Goal: Navigation & Orientation: Find specific page/section

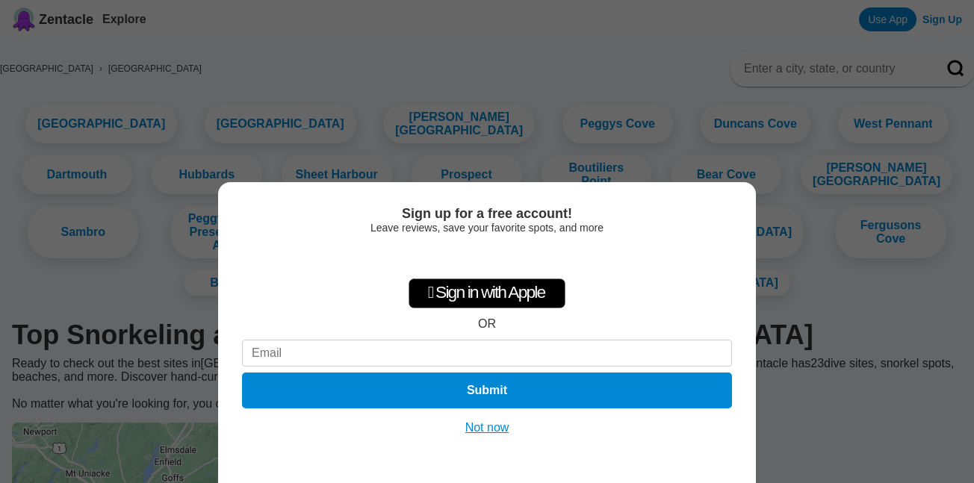
click at [480, 426] on button "Not now" at bounding box center [487, 427] width 53 height 15
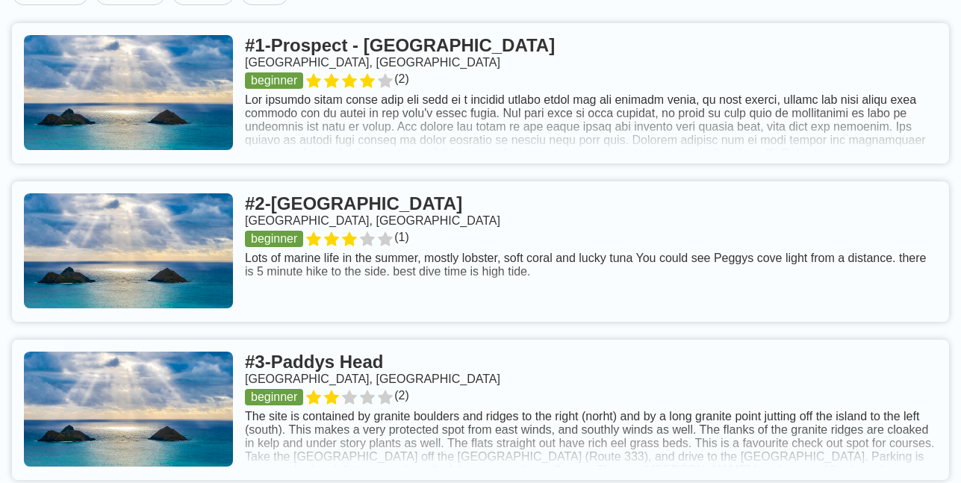
scroll to position [747, 0]
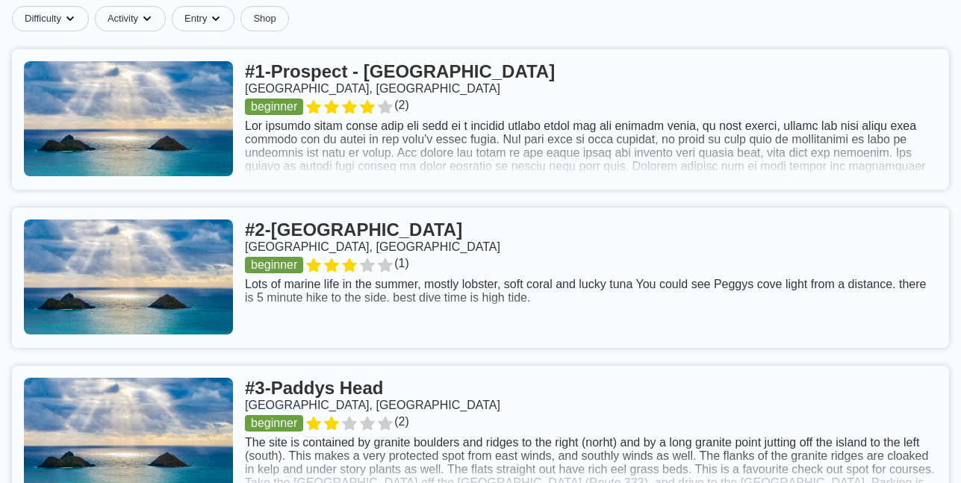
click at [735, 154] on link at bounding box center [480, 119] width 937 height 140
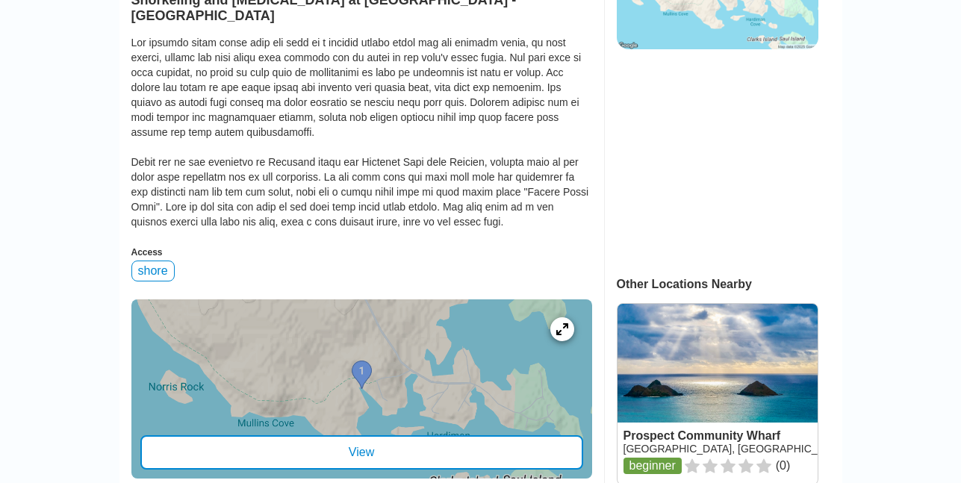
scroll to position [597, 0]
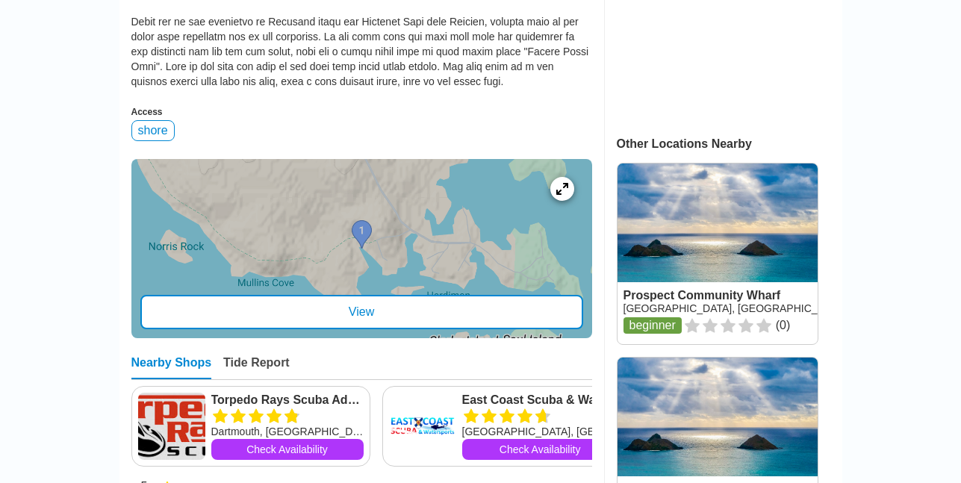
click at [405, 315] on div "View" at bounding box center [361, 312] width 443 height 34
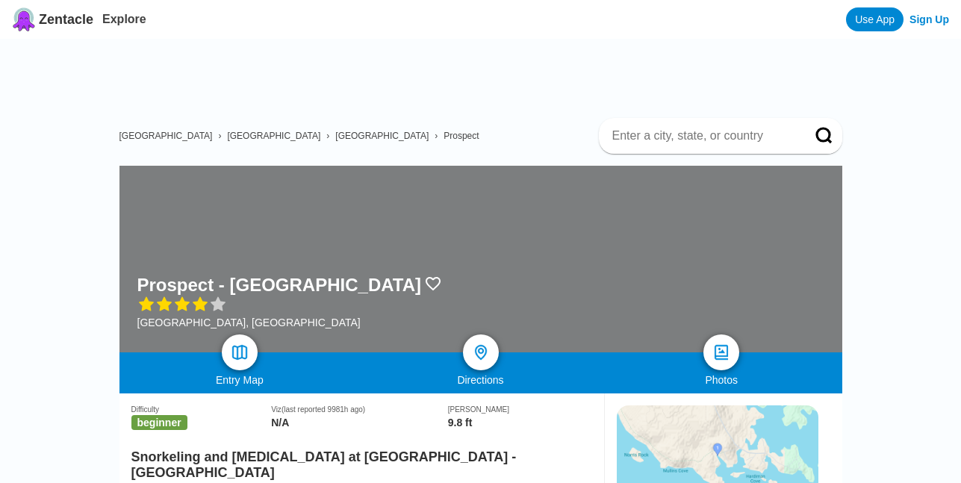
scroll to position [75, 0]
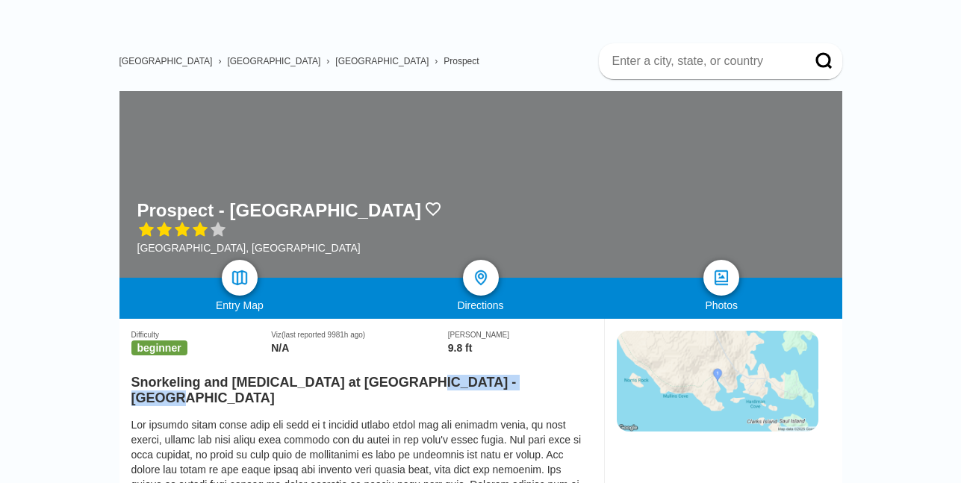
drag, startPoint x: 400, startPoint y: 390, endPoint x: 518, endPoint y: 394, distance: 118.8
click at [518, 394] on h2 "Snorkeling and [MEDICAL_DATA] at [GEOGRAPHIC_DATA] - [GEOGRAPHIC_DATA]" at bounding box center [361, 386] width 461 height 40
drag, startPoint x: 334, startPoint y: 384, endPoint x: 535, endPoint y: 388, distance: 201.7
click at [535, 388] on h2 "Snorkeling and [MEDICAL_DATA] at [GEOGRAPHIC_DATA] - [GEOGRAPHIC_DATA]" at bounding box center [361, 386] width 461 height 40
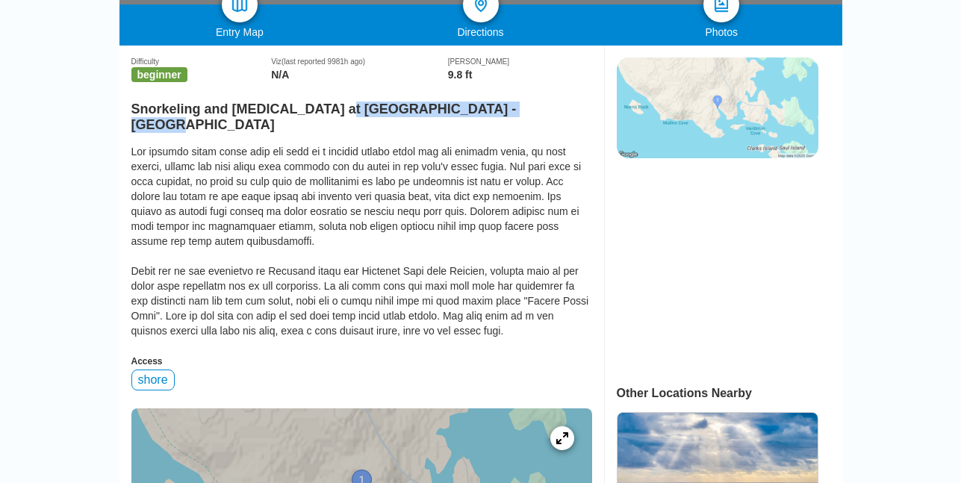
scroll to position [373, 0]
